Goal: Task Accomplishment & Management: Manage account settings

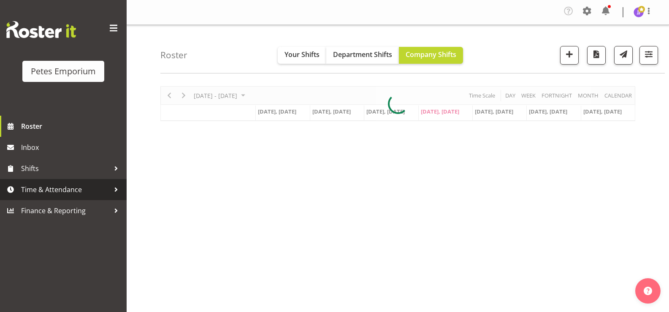
click at [51, 194] on span "Time & Attendance" at bounding box center [65, 189] width 89 height 13
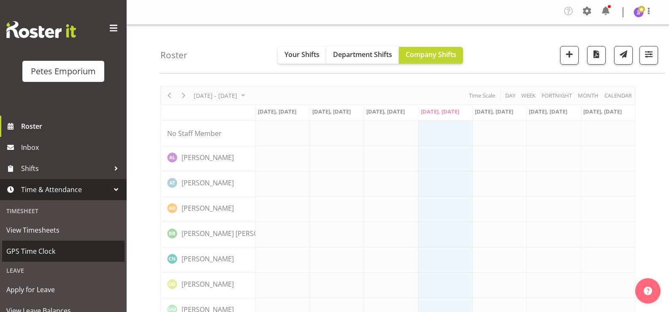
click at [49, 247] on span "GPS Time Clock" at bounding box center [63, 251] width 114 height 13
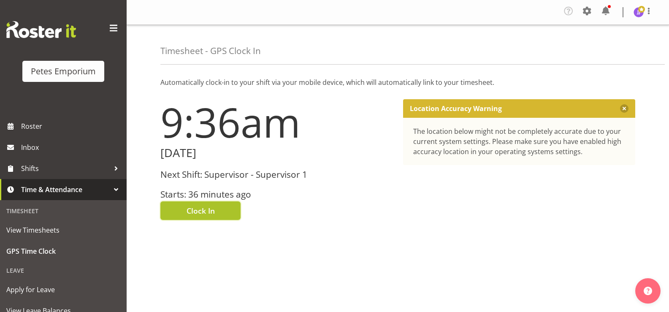
click at [170, 212] on button "Clock In" at bounding box center [200, 210] width 80 height 19
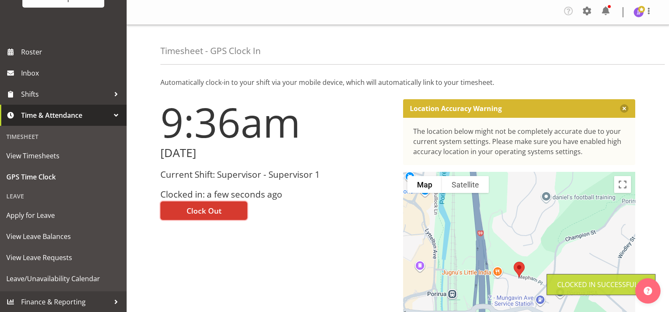
scroll to position [75, 0]
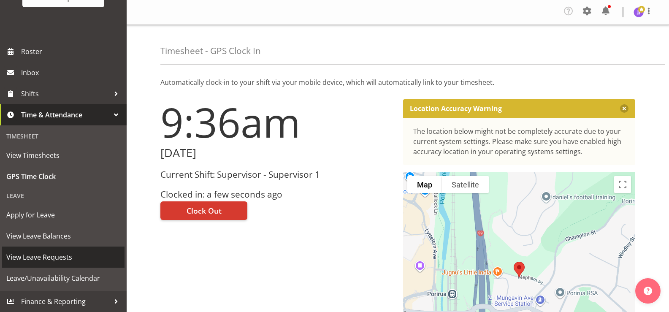
click at [60, 255] on span "View Leave Requests" at bounding box center [63, 257] width 114 height 13
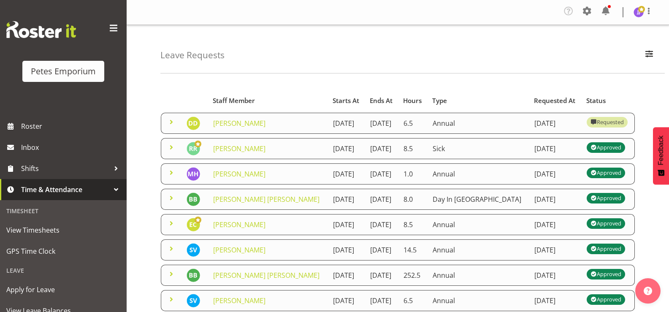
click at [168, 152] on span at bounding box center [171, 147] width 10 height 10
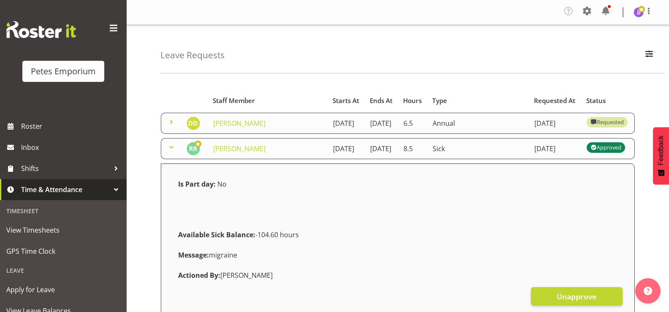
click at [168, 152] on span at bounding box center [171, 147] width 10 height 10
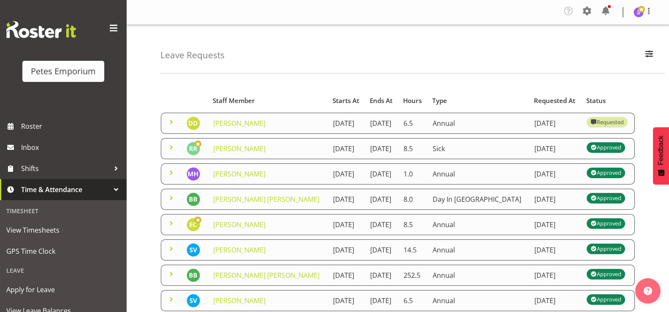
click at [170, 152] on span at bounding box center [171, 147] width 10 height 10
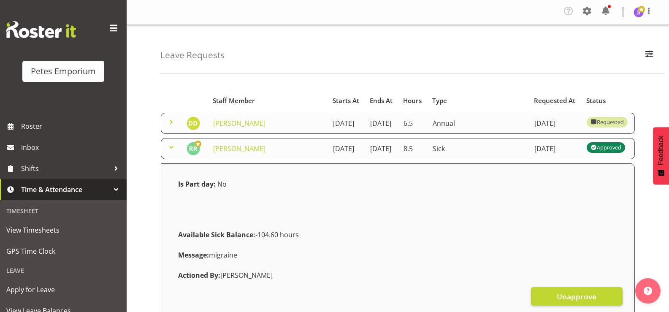
click at [170, 152] on span at bounding box center [171, 147] width 10 height 10
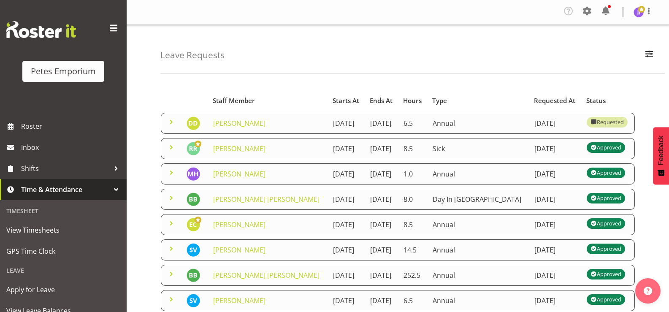
click at [173, 123] on span at bounding box center [171, 122] width 10 height 10
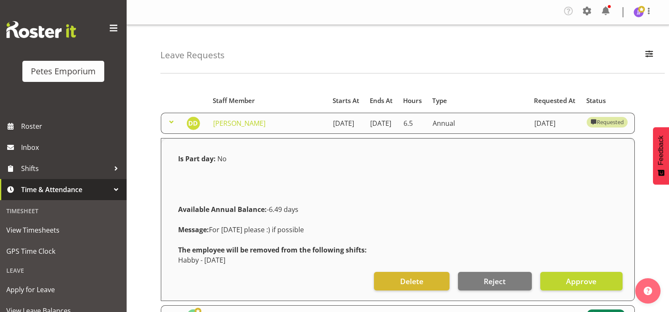
click at [173, 123] on span at bounding box center [171, 122] width 10 height 10
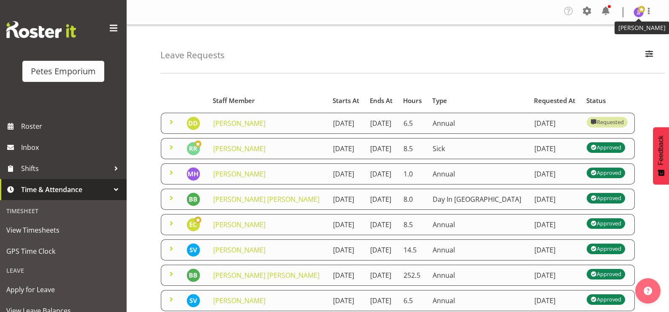
click at [641, 12] on span at bounding box center [641, 9] width 7 height 7
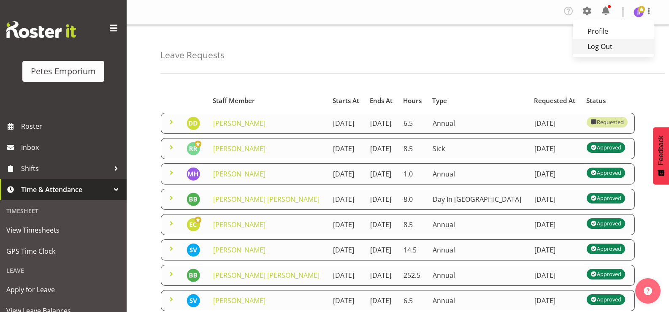
click at [604, 46] on link "Log Out" at bounding box center [613, 46] width 81 height 15
